Goal: Check status: Check status

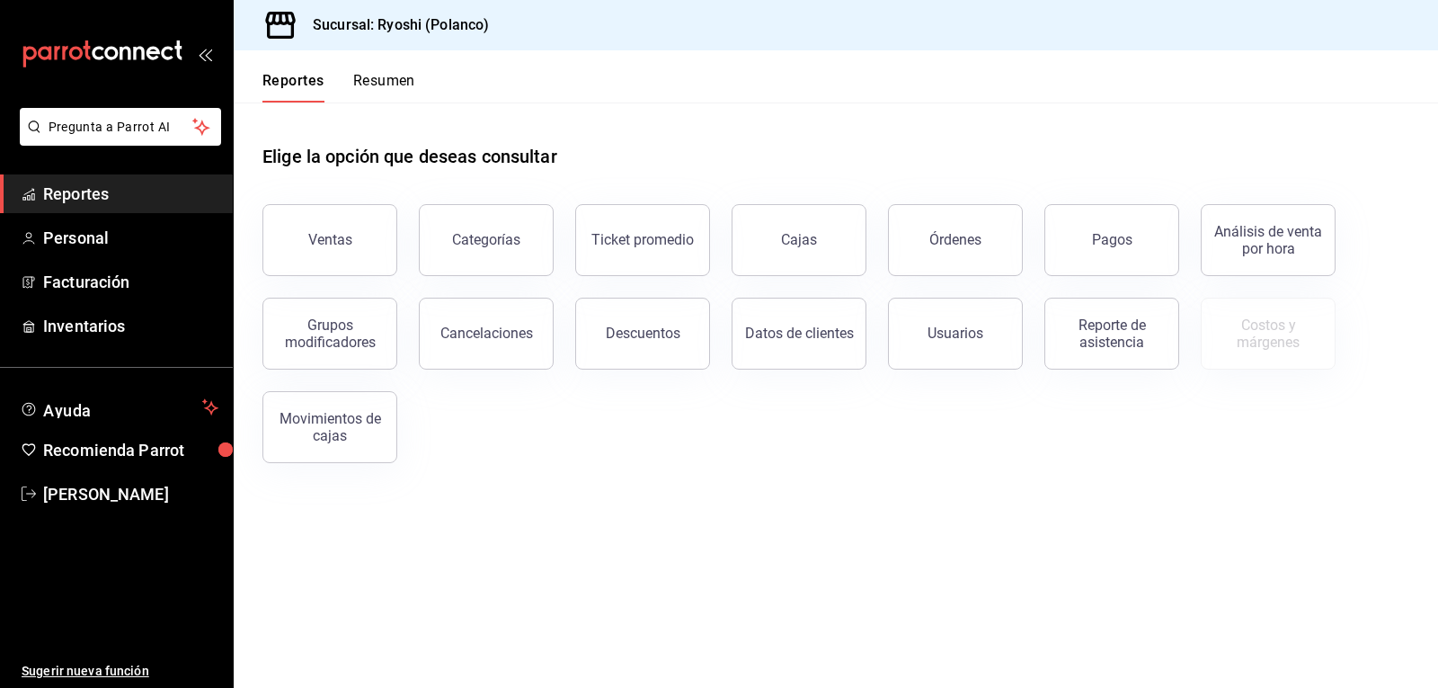
drag, startPoint x: 1114, startPoint y: 231, endPoint x: 1100, endPoint y: 224, distance: 16.1
click at [1114, 231] on button "Pagos" at bounding box center [1111, 240] width 135 height 72
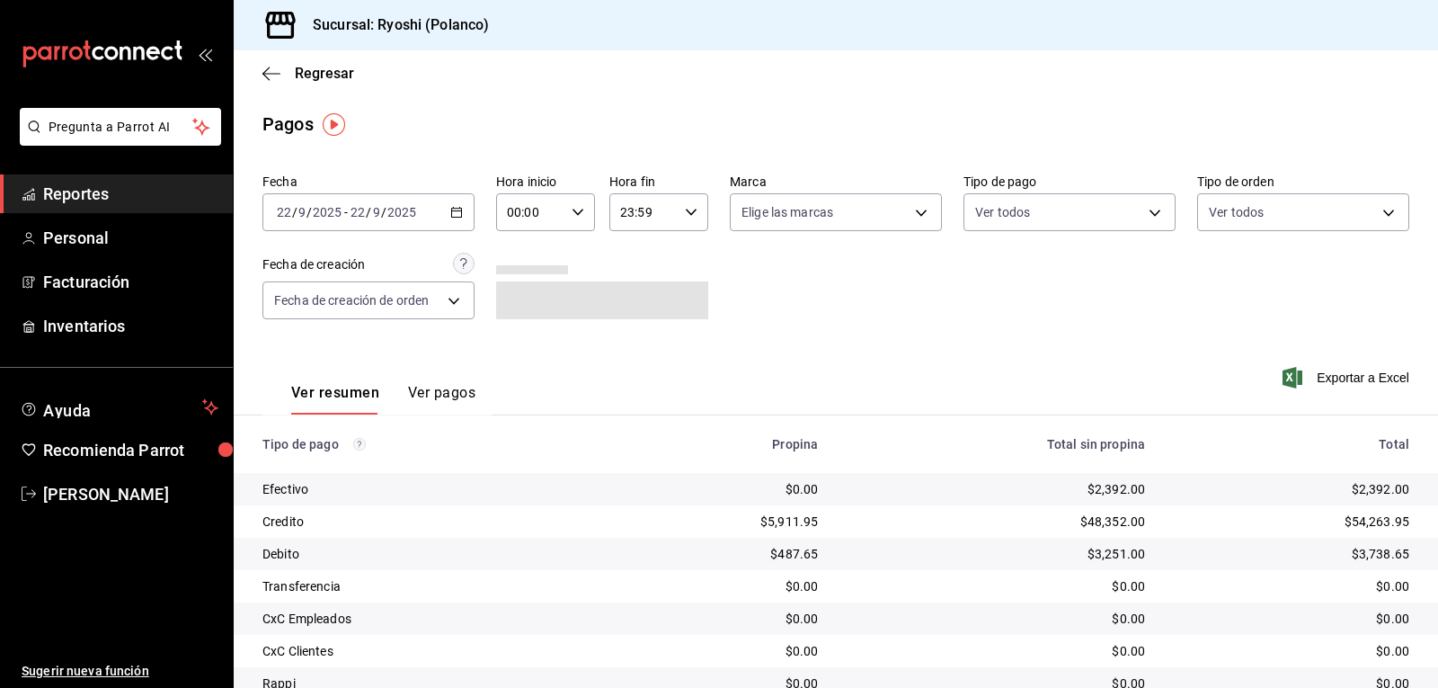
click at [574, 210] on icon "button" at bounding box center [578, 212] width 13 height 13
click at [521, 345] on span "02" at bounding box center [518, 344] width 21 height 14
type input "02:00"
click at [1094, 212] on div at bounding box center [719, 344] width 1438 height 688
click at [1140, 211] on body "Pregunta a Parrot AI Reportes Personal Facturación Inventarios Ayuda Recomienda…" at bounding box center [719, 344] width 1438 height 688
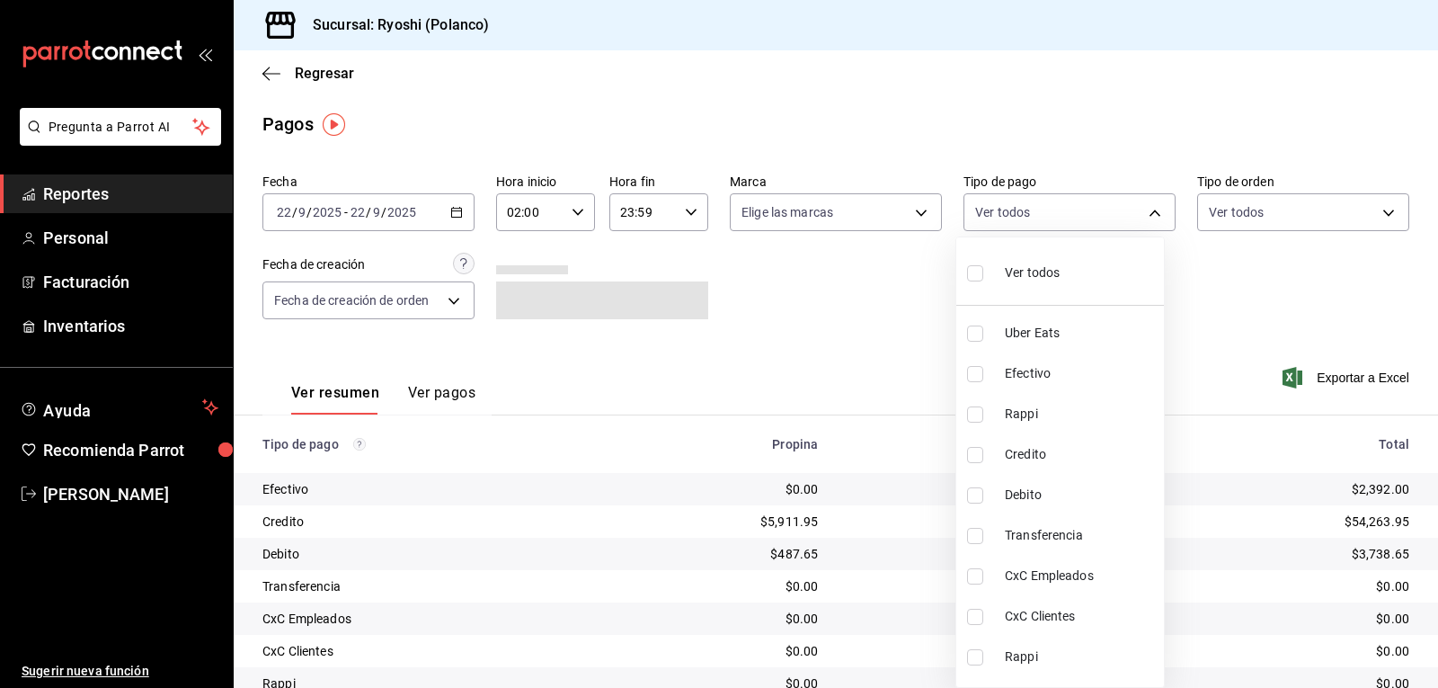
click at [979, 451] on input "checkbox" at bounding box center [975, 455] width 16 height 16
checkbox input "true"
type input "9b0685d2-7f5d-4ede-a6b4-58a2ffcbf3cd"
click at [972, 490] on input "checkbox" at bounding box center [975, 495] width 16 height 16
checkbox input "true"
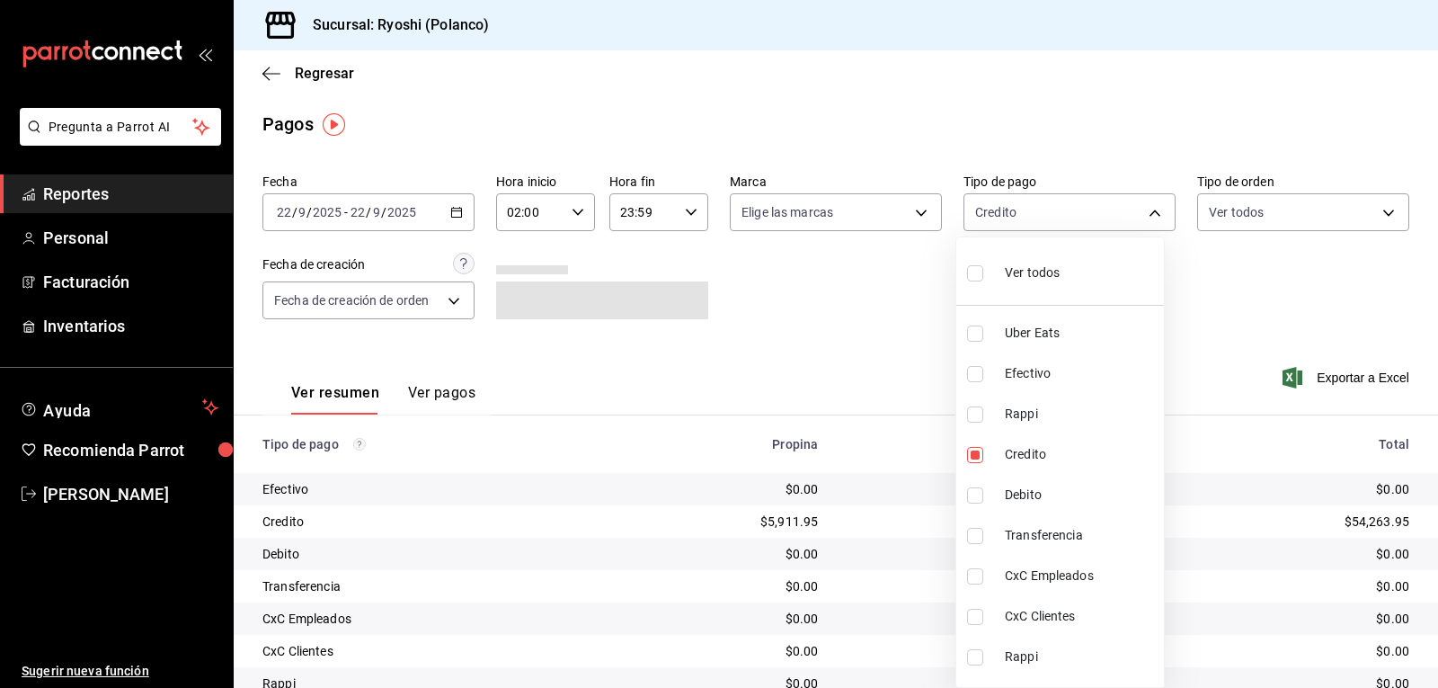
type input "9b0685d2-7f5d-4ede-a6b4-58a2ffcbf3cd,4fc1f123-1106-4d46-a6dc-4994d0550367"
click at [884, 374] on div at bounding box center [719, 344] width 1438 height 688
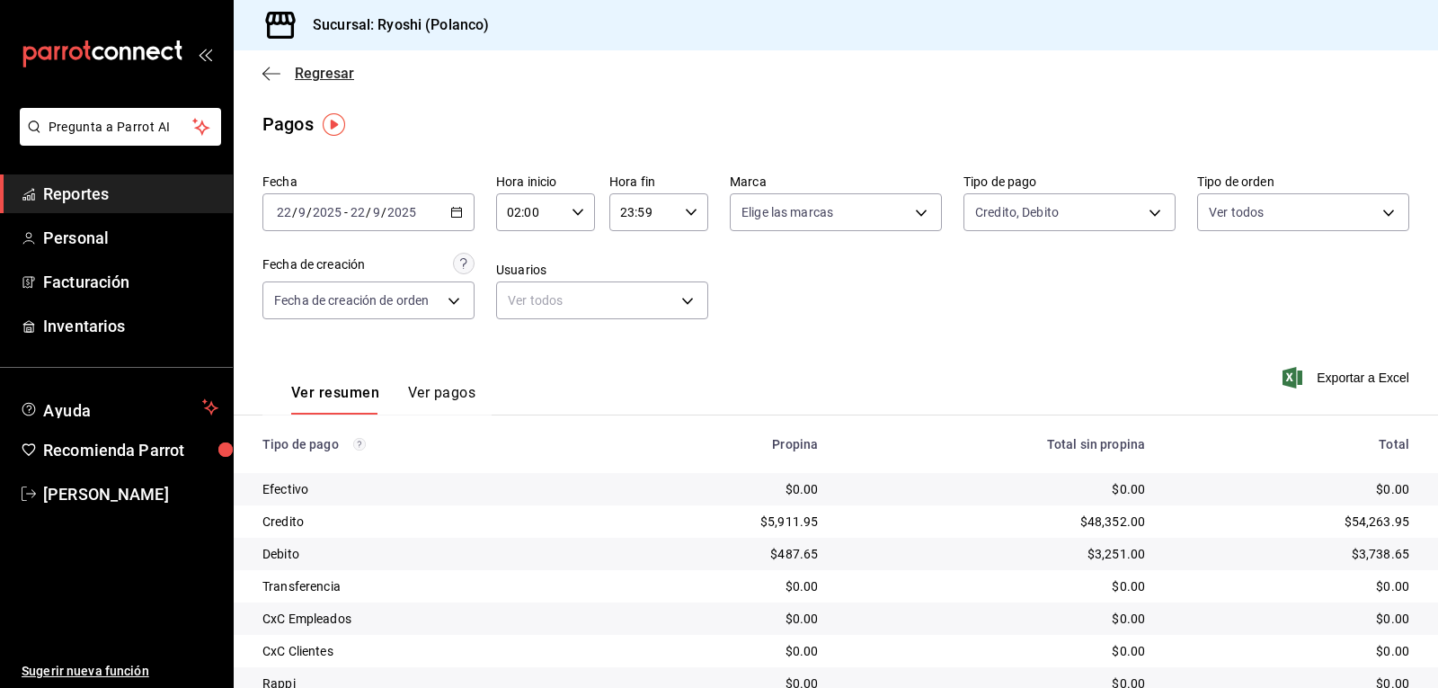
click at [265, 77] on icon "button" at bounding box center [271, 74] width 18 height 16
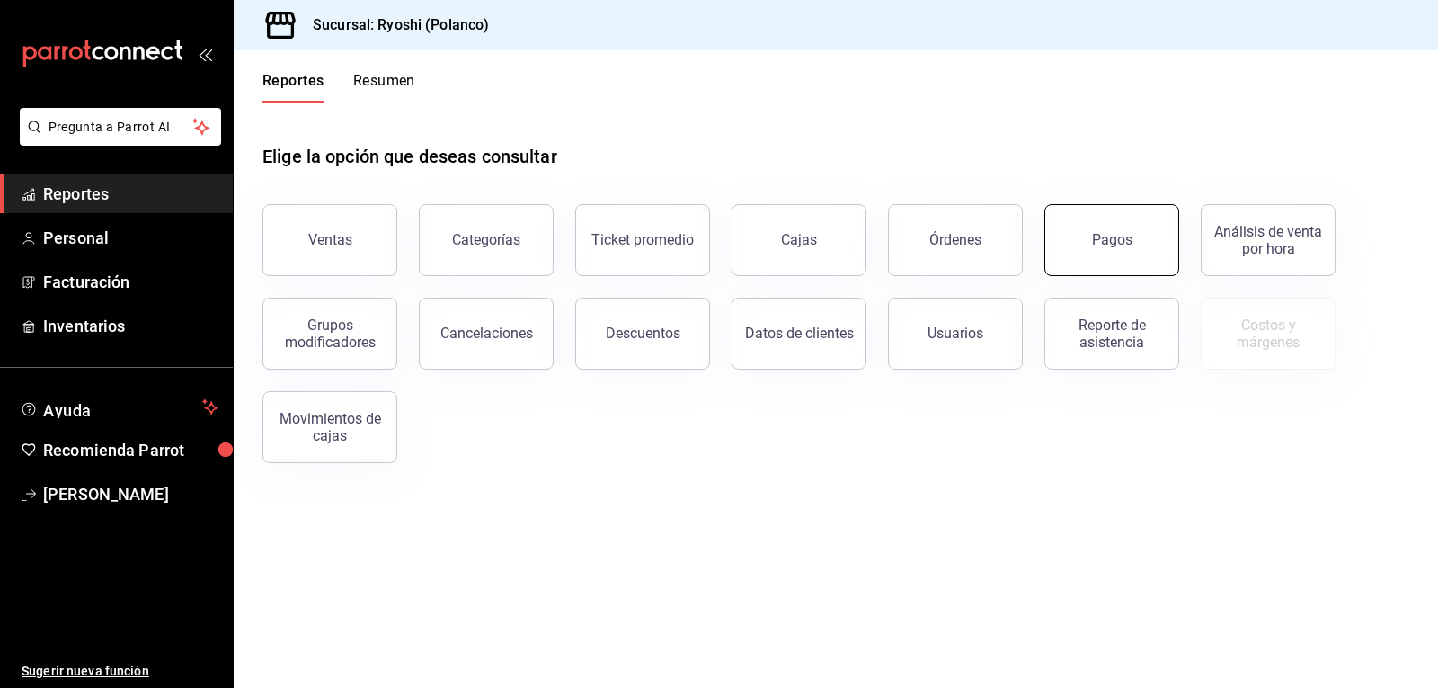
click at [1120, 255] on button "Pagos" at bounding box center [1111, 240] width 135 height 72
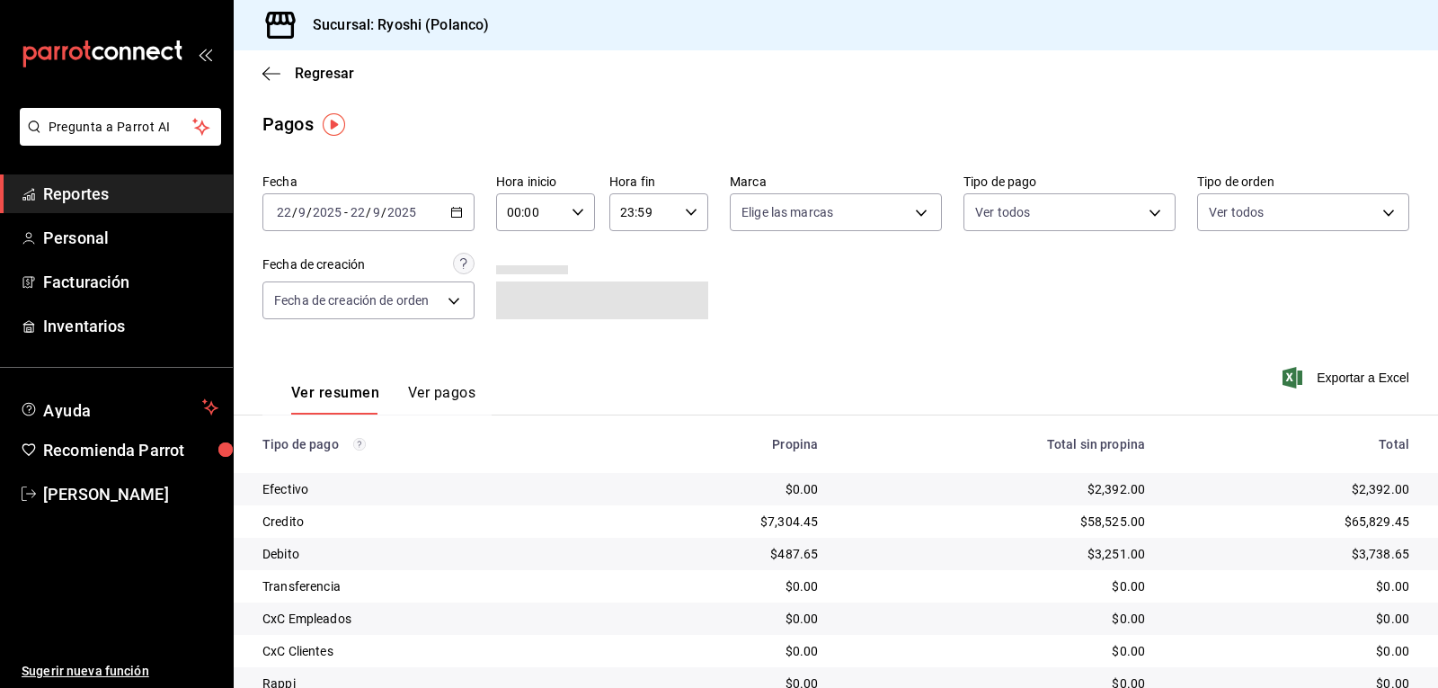
click at [573, 210] on icon "button" at bounding box center [578, 212] width 13 height 13
click at [515, 342] on span "02" at bounding box center [518, 344] width 21 height 14
type input "02:00"
drag, startPoint x: 843, startPoint y: 312, endPoint x: 832, endPoint y: 310, distance: 10.9
click at [843, 311] on div at bounding box center [719, 344] width 1438 height 688
